Goal: Entertainment & Leisure: Consume media (video, audio)

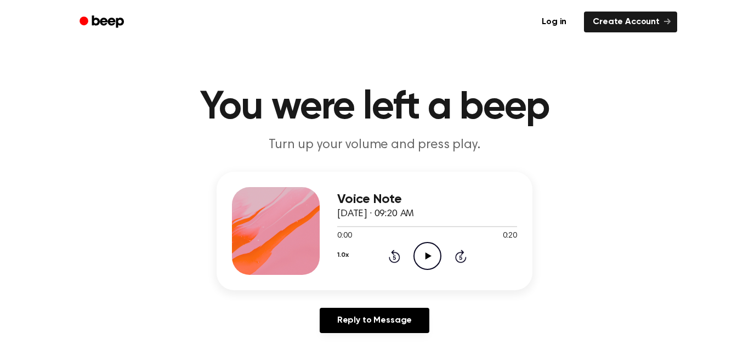
click at [423, 254] on icon "Play Audio" at bounding box center [427, 256] width 28 height 28
click at [685, 240] on div "Voice Note [DATE] · 09:20 AM 0:07 0:20 Your browser does not support the [objec…" at bounding box center [374, 257] width 723 height 170
click at [394, 257] on icon at bounding box center [394, 257] width 3 height 4
click at [394, 259] on icon at bounding box center [394, 257] width 3 height 4
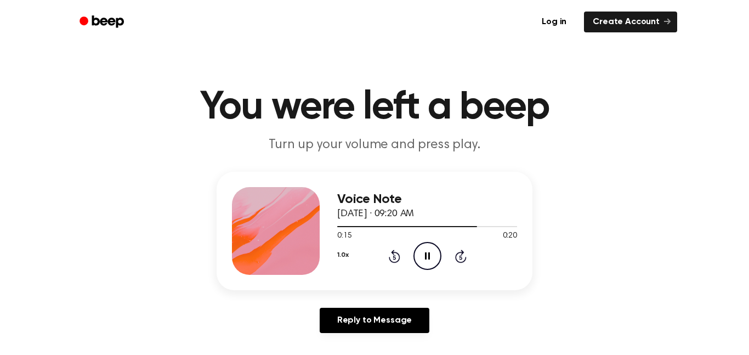
click at [392, 258] on icon "Rewind 5 seconds" at bounding box center [394, 256] width 12 height 14
click at [391, 253] on icon at bounding box center [395, 255] width 12 height 13
click at [391, 252] on icon at bounding box center [395, 255] width 12 height 13
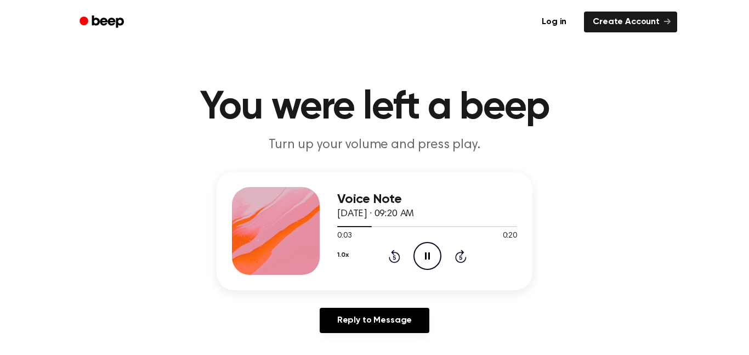
click at [391, 252] on icon at bounding box center [395, 255] width 12 height 13
click at [391, 254] on icon "Rewind 5 seconds" at bounding box center [394, 256] width 12 height 14
click at [393, 254] on icon at bounding box center [395, 255] width 12 height 13
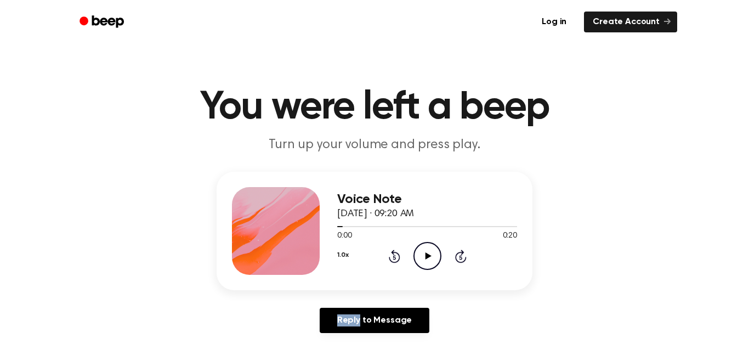
click at [393, 254] on icon at bounding box center [395, 255] width 12 height 13
click at [425, 251] on icon "Play Audio" at bounding box center [427, 256] width 28 height 28
click at [395, 254] on icon "Rewind 5 seconds" at bounding box center [394, 256] width 12 height 14
click at [394, 255] on icon "Rewind 5 seconds" at bounding box center [394, 256] width 12 height 14
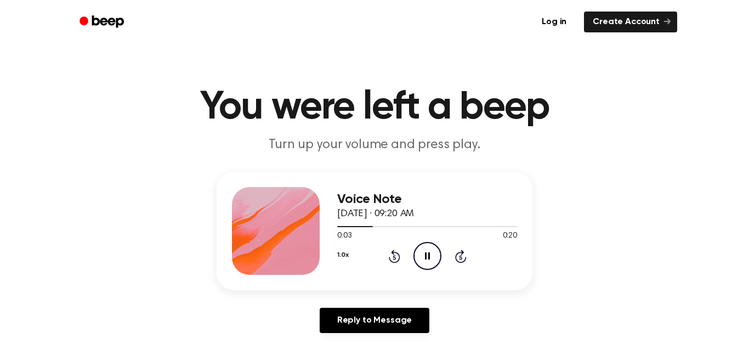
click at [394, 255] on icon "Rewind 5 seconds" at bounding box center [394, 256] width 12 height 14
click at [388, 251] on icon "Rewind 5 seconds" at bounding box center [394, 256] width 12 height 14
click at [389, 252] on icon "Rewind 5 seconds" at bounding box center [394, 256] width 12 height 14
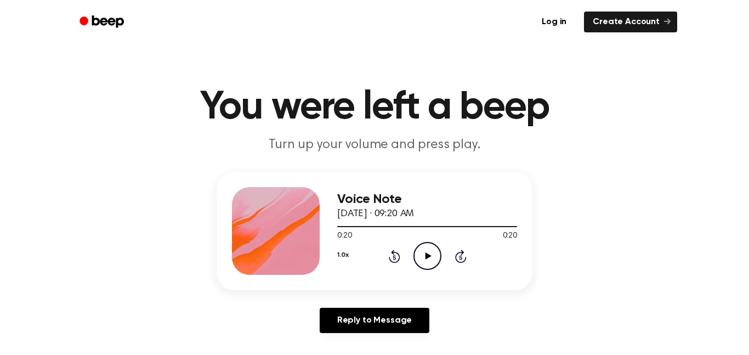
click at [393, 254] on icon at bounding box center [395, 255] width 12 height 13
click at [423, 263] on icon "Play Audio" at bounding box center [427, 256] width 28 height 28
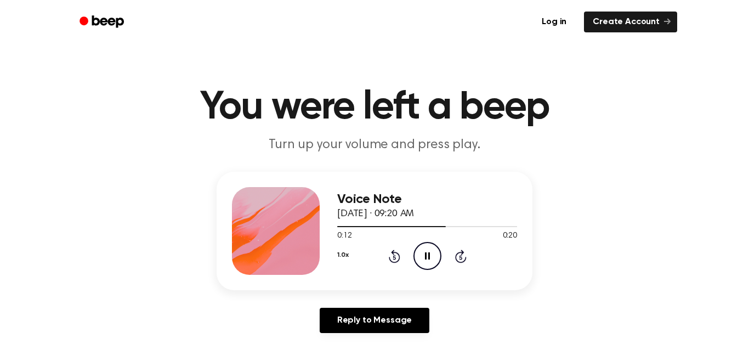
click at [390, 250] on icon "Rewind 5 seconds" at bounding box center [394, 256] width 12 height 14
click at [389, 251] on icon "Rewind 5 seconds" at bounding box center [394, 256] width 12 height 14
click at [390, 251] on icon "Rewind 5 seconds" at bounding box center [394, 256] width 12 height 14
click at [390, 250] on icon "Rewind 5 seconds" at bounding box center [394, 256] width 12 height 14
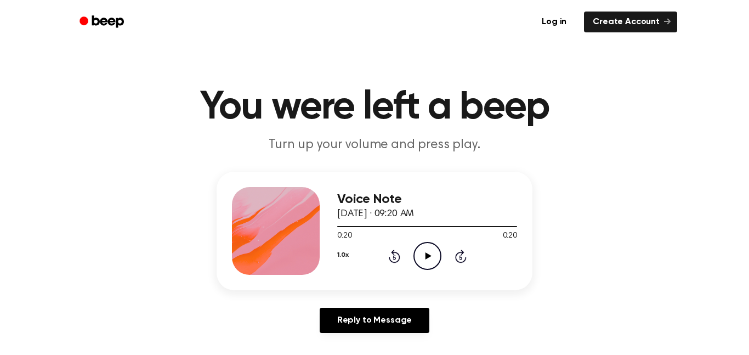
click at [393, 253] on icon at bounding box center [395, 255] width 12 height 13
click at [392, 254] on icon "Rewind 5 seconds" at bounding box center [394, 256] width 12 height 14
click at [423, 274] on div "Voice Note [DATE] · 09:20 AM 0:00 0:20 Your browser does not support the [objec…" at bounding box center [427, 231] width 180 height 88
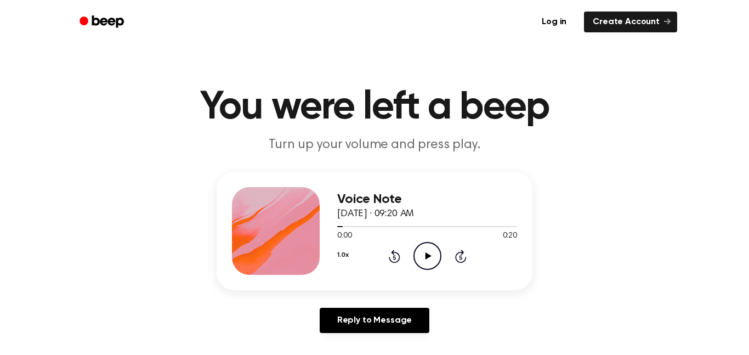
click at [433, 254] on icon "Play Audio" at bounding box center [427, 256] width 28 height 28
click at [428, 255] on icon at bounding box center [428, 255] width 6 height 7
click at [428, 256] on icon at bounding box center [428, 255] width 6 height 7
click at [395, 253] on icon at bounding box center [395, 255] width 12 height 13
click at [394, 253] on icon at bounding box center [395, 255] width 12 height 13
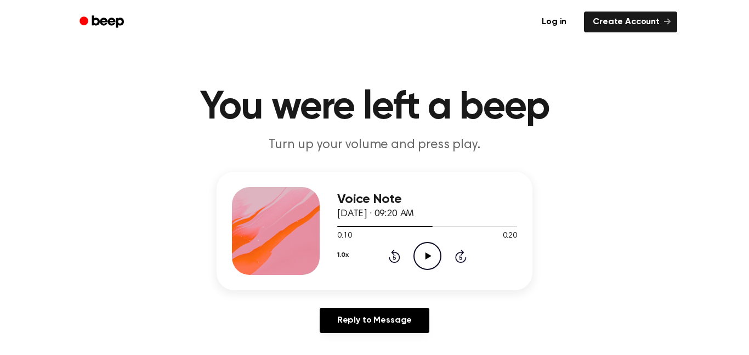
click at [427, 247] on icon "Play Audio" at bounding box center [427, 256] width 28 height 28
click at [425, 249] on icon "Play Audio" at bounding box center [427, 256] width 28 height 28
click at [573, 158] on main "You were left a beep Turn up your volume and press play. Voice Note [DATE] · 03…" at bounding box center [374, 338] width 749 height 676
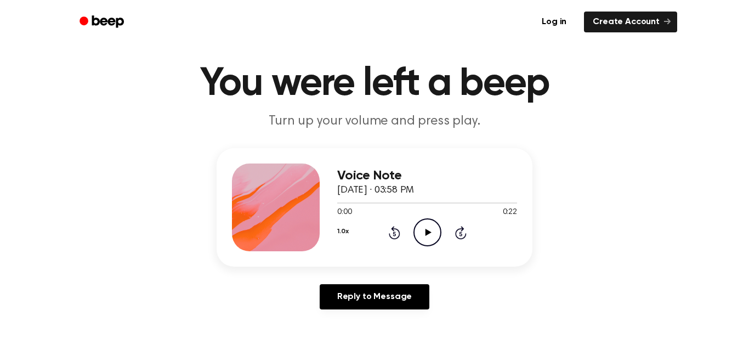
click at [677, 255] on div "Voice Note October 13, 2025 · 03:58 PM 0:00 0:22 Your browser does not support …" at bounding box center [374, 233] width 723 height 170
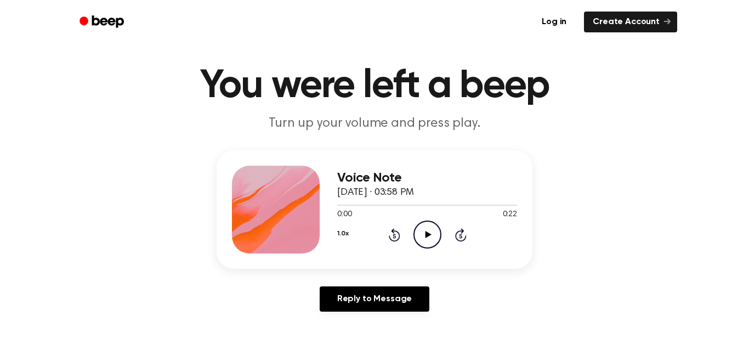
scroll to position [19, 0]
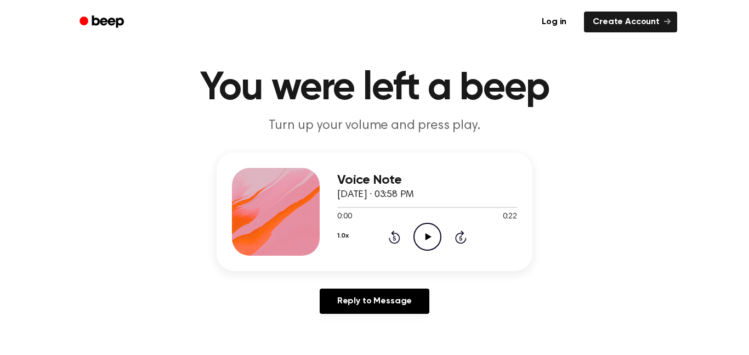
click at [485, 310] on div "Reply to Message" at bounding box center [375, 305] width 316 height 34
click at [437, 240] on icon "Play Audio" at bounding box center [427, 237] width 28 height 28
click at [394, 238] on icon at bounding box center [394, 238] width 3 height 4
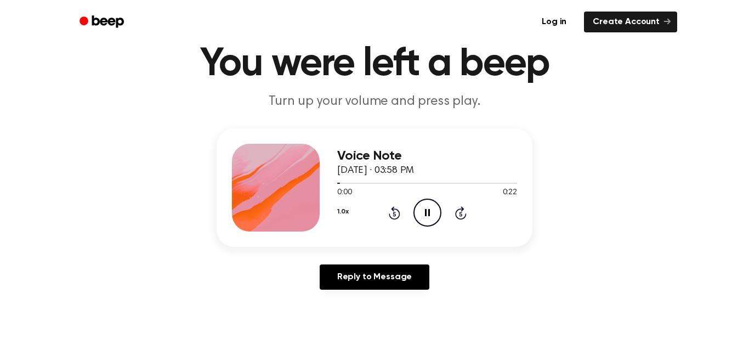
scroll to position [53, 0]
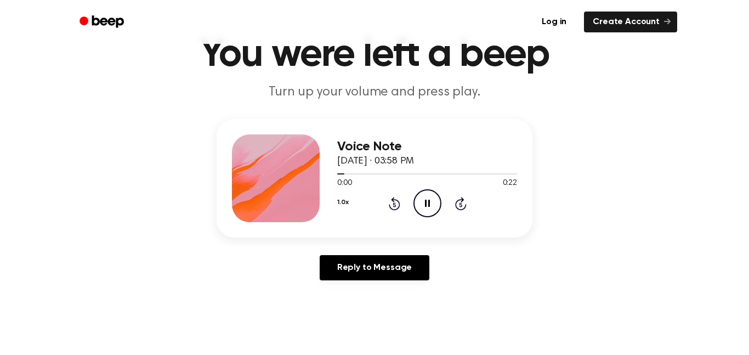
click at [394, 204] on icon at bounding box center [394, 204] width 3 height 4
click at [435, 215] on circle at bounding box center [427, 203] width 27 height 27
click at [428, 194] on icon "Play Audio" at bounding box center [427, 203] width 28 height 28
click at [440, 204] on circle at bounding box center [427, 203] width 27 height 27
click at [394, 204] on icon at bounding box center [394, 204] width 3 height 4
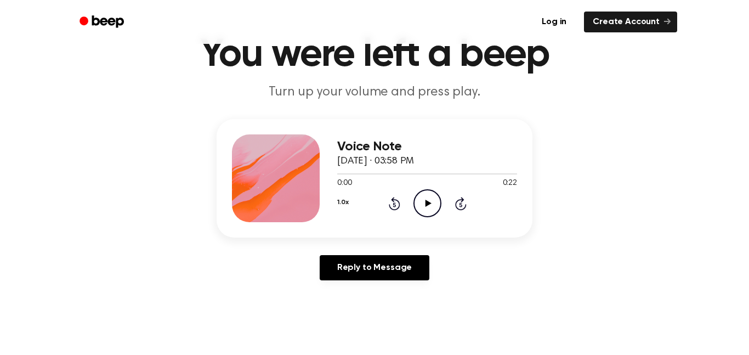
click at [424, 214] on icon "Play Audio" at bounding box center [427, 203] width 28 height 28
click at [430, 204] on icon "Play Audio" at bounding box center [427, 203] width 28 height 28
click at [388, 202] on icon "Rewind 5 seconds" at bounding box center [394, 203] width 12 height 14
click at [389, 202] on icon "Rewind 5 seconds" at bounding box center [394, 203] width 12 height 14
click at [388, 201] on icon "Rewind 5 seconds" at bounding box center [394, 203] width 12 height 14
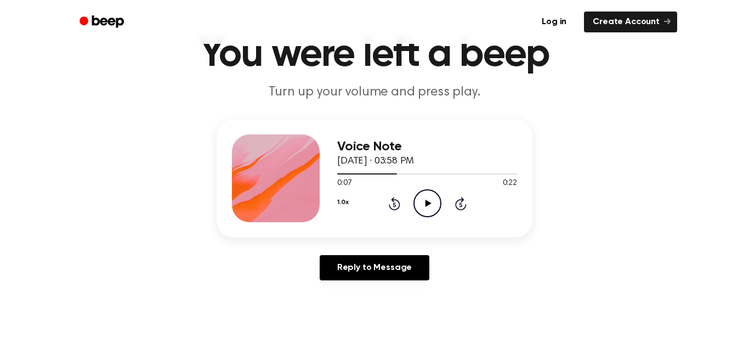
click at [388, 201] on icon "Rewind 5 seconds" at bounding box center [394, 203] width 12 height 14
click at [425, 201] on icon at bounding box center [428, 203] width 6 height 7
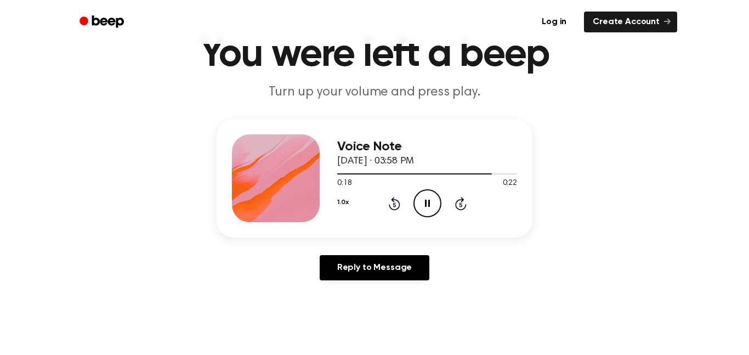
click at [395, 202] on icon "Rewind 5 seconds" at bounding box center [394, 203] width 12 height 14
click at [392, 200] on icon at bounding box center [395, 203] width 12 height 13
click at [391, 200] on icon at bounding box center [395, 203] width 12 height 13
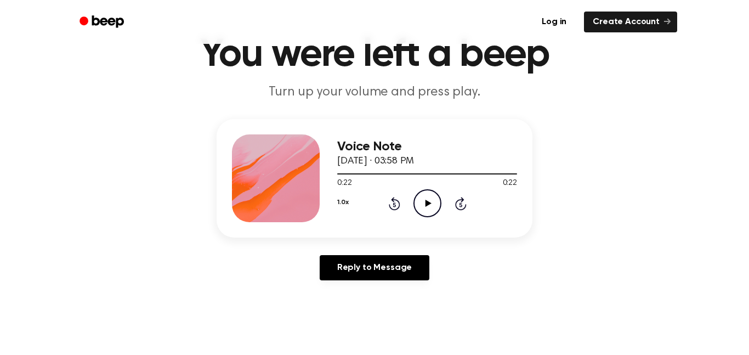
click at [393, 200] on icon at bounding box center [395, 203] width 12 height 13
click at [394, 198] on icon "Rewind 5 seconds" at bounding box center [394, 203] width 12 height 14
click at [435, 202] on icon "Play Audio" at bounding box center [427, 203] width 28 height 28
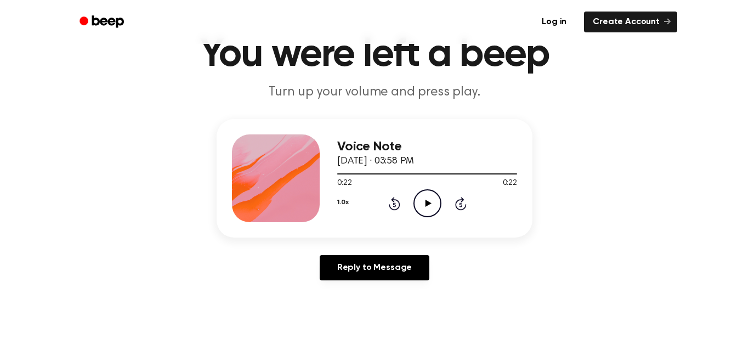
click at [397, 202] on icon at bounding box center [395, 203] width 12 height 13
click at [421, 197] on icon "Play Audio" at bounding box center [427, 203] width 28 height 28
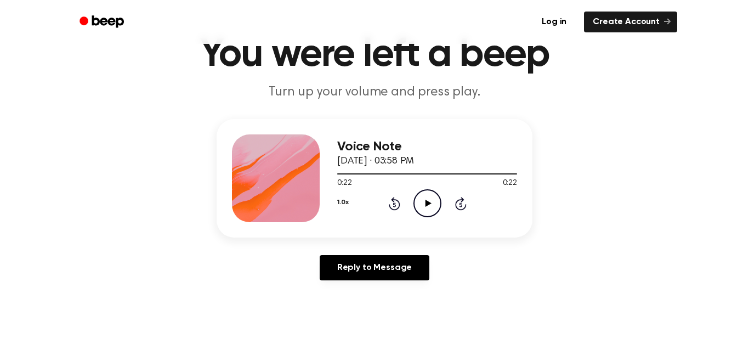
click at [421, 197] on icon "Play Audio" at bounding box center [427, 203] width 28 height 28
click at [425, 200] on icon at bounding box center [428, 203] width 6 height 7
click at [425, 198] on icon "Play Audio" at bounding box center [427, 203] width 28 height 28
click at [424, 203] on icon "Play Audio" at bounding box center [427, 203] width 28 height 28
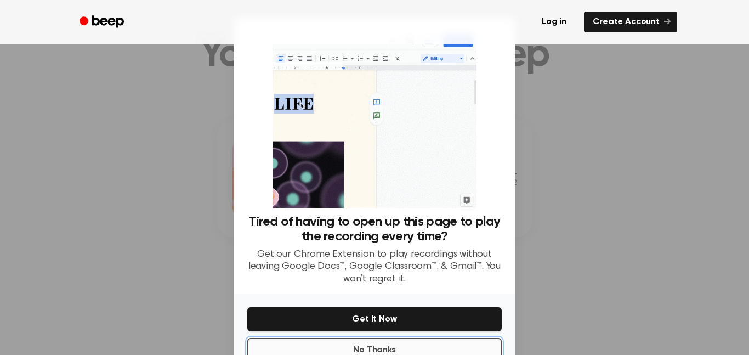
click at [335, 347] on button "No Thanks" at bounding box center [374, 350] width 254 height 24
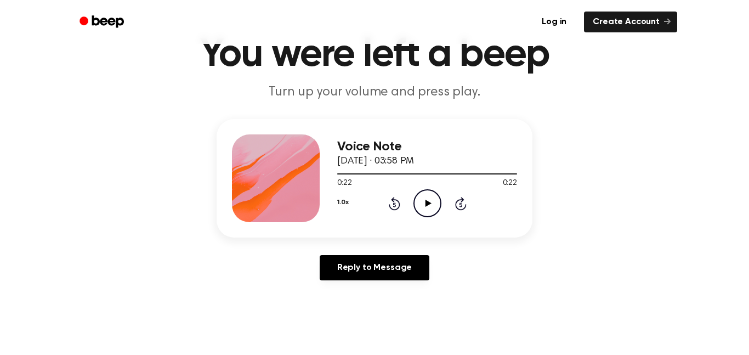
click at [462, 211] on div "1.0x Rewind 5 seconds Play Audio Skip 5 seconds" at bounding box center [427, 203] width 180 height 28
click at [461, 209] on icon at bounding box center [461, 203] width 12 height 13
click at [397, 204] on icon "Rewind 5 seconds" at bounding box center [394, 203] width 12 height 14
click at [394, 204] on icon at bounding box center [394, 204] width 3 height 4
click at [431, 208] on icon "Play Audio" at bounding box center [427, 203] width 28 height 28
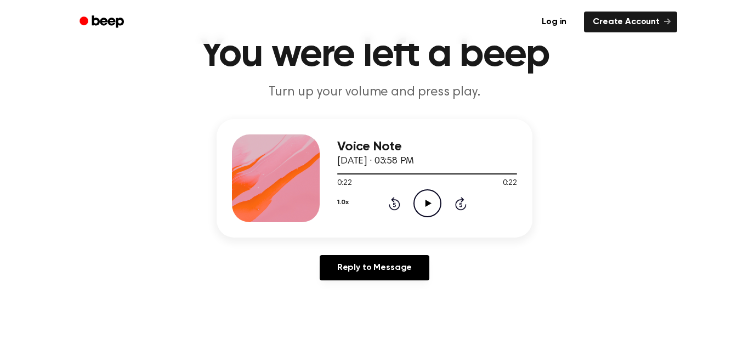
click at [456, 201] on icon at bounding box center [461, 203] width 12 height 13
click at [456, 200] on icon at bounding box center [461, 203] width 12 height 13
click at [393, 203] on icon "Rewind 5 seconds" at bounding box center [394, 203] width 12 height 14
click at [393, 203] on icon at bounding box center [394, 204] width 3 height 4
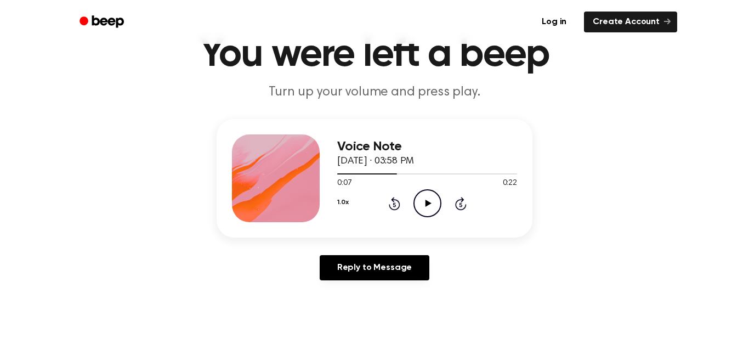
click at [460, 203] on icon "Skip 5 seconds" at bounding box center [460, 203] width 12 height 14
click at [459, 204] on icon at bounding box center [460, 204] width 3 height 4
click at [385, 198] on div "1.0x Rewind 5 seconds Play Audio Skip 5 seconds" at bounding box center [427, 203] width 180 height 28
click at [390, 203] on icon "Rewind 5 seconds" at bounding box center [394, 203] width 12 height 14
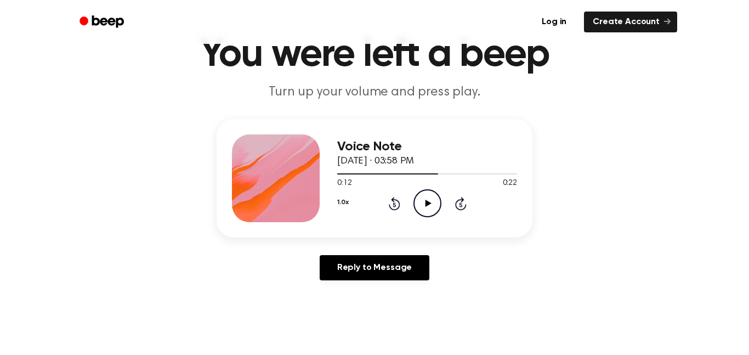
click at [390, 203] on icon "Rewind 5 seconds" at bounding box center [394, 203] width 12 height 14
click at [422, 204] on icon "Play Audio" at bounding box center [427, 203] width 28 height 28
click at [397, 200] on icon at bounding box center [395, 203] width 12 height 13
click at [393, 198] on icon at bounding box center [395, 203] width 12 height 13
click at [436, 201] on icon "Play Audio" at bounding box center [427, 203] width 28 height 28
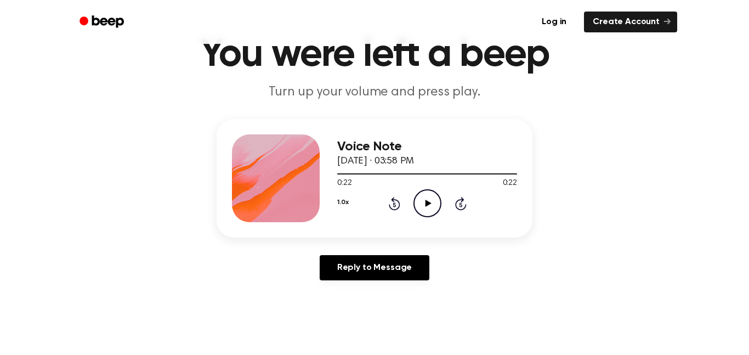
click at [396, 203] on icon "Rewind 5 seconds" at bounding box center [394, 203] width 12 height 14
click at [420, 199] on icon "Play Audio" at bounding box center [427, 203] width 28 height 28
click at [392, 201] on icon at bounding box center [395, 203] width 12 height 13
click at [397, 196] on icon "Rewind 5 seconds" at bounding box center [394, 203] width 12 height 14
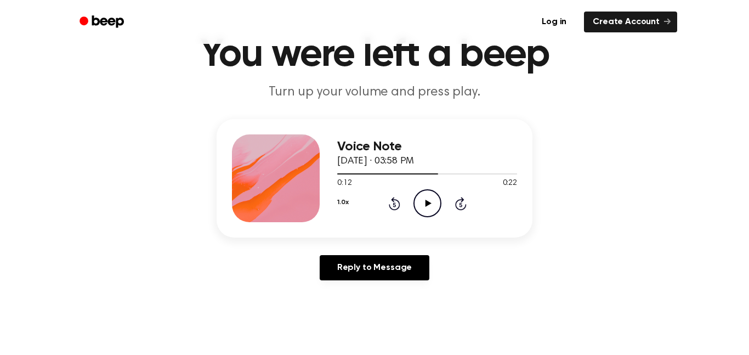
click at [398, 196] on icon "Rewind 5 seconds" at bounding box center [394, 203] width 12 height 14
click at [419, 197] on icon "Play Audio" at bounding box center [427, 203] width 28 height 28
click at [378, 216] on div "1.0x Rewind 5 seconds Play Audio Skip 5 seconds" at bounding box center [427, 203] width 180 height 28
click at [394, 204] on icon at bounding box center [394, 204] width 3 height 4
click at [434, 194] on icon "Play Audio" at bounding box center [427, 203] width 28 height 28
